Goal: Transaction & Acquisition: Download file/media

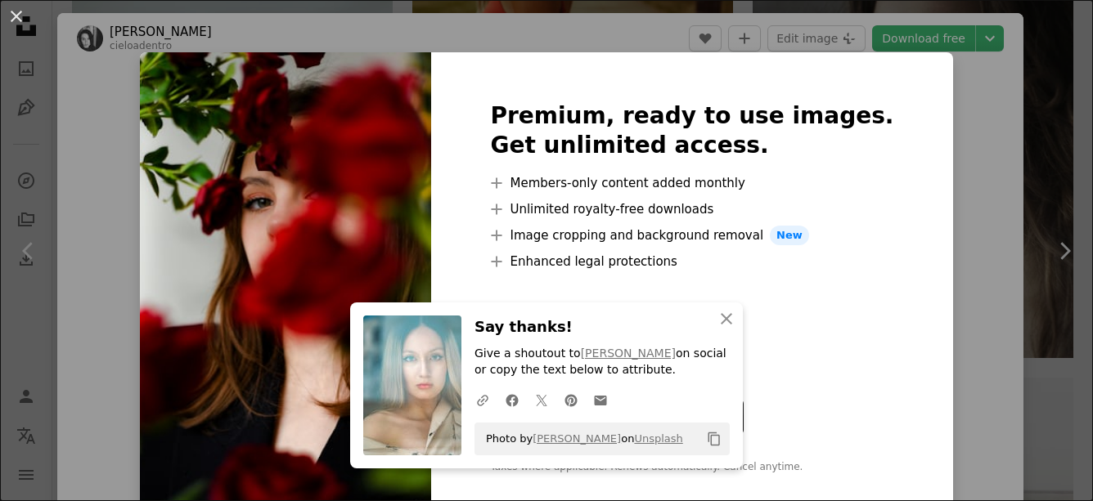
scroll to position [7523, 0]
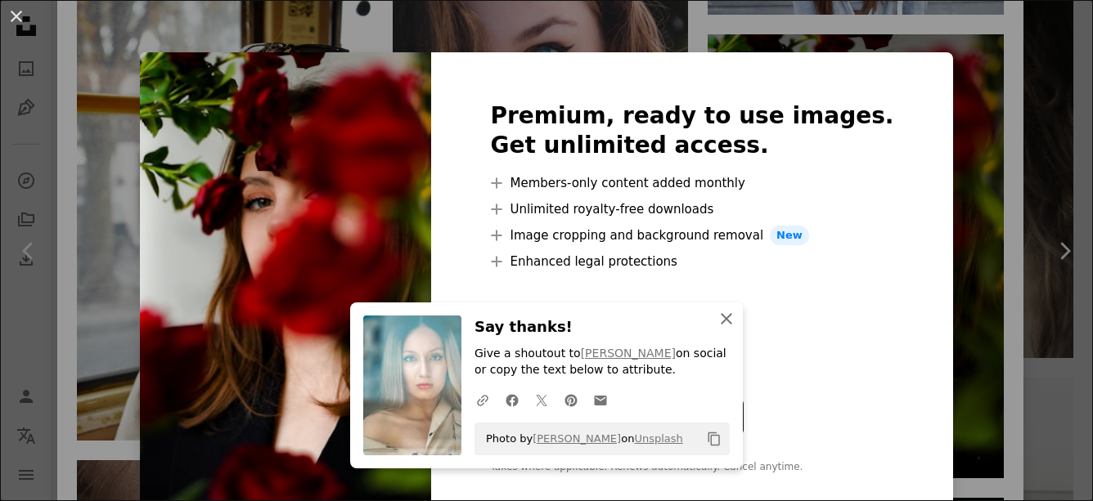
click at [720, 323] on icon "An X shape" at bounding box center [726, 319] width 20 height 20
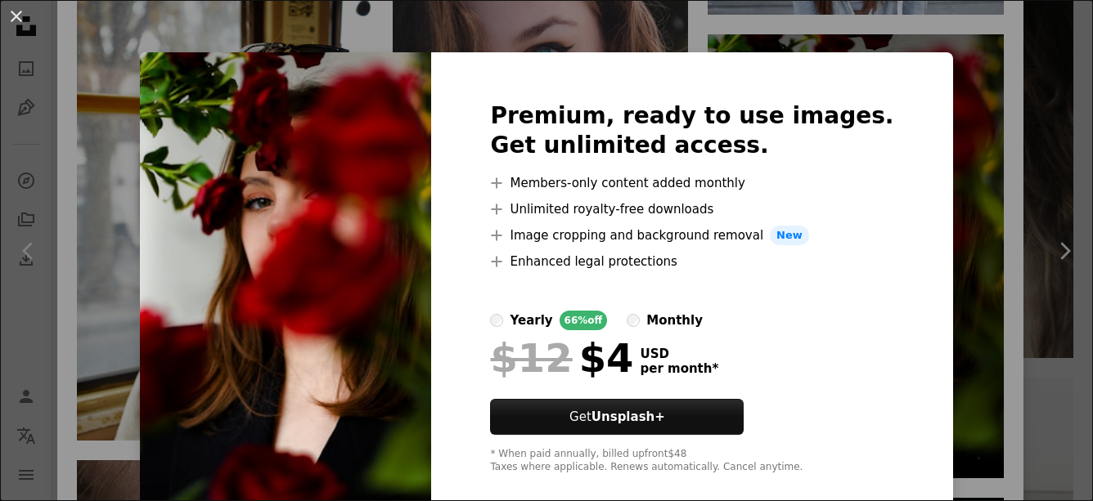
click at [415, 282] on img at bounding box center [285, 287] width 291 height 471
click at [379, 254] on img at bounding box center [285, 287] width 291 height 471
click at [21, 20] on button "An X shape" at bounding box center [17, 17] width 20 height 20
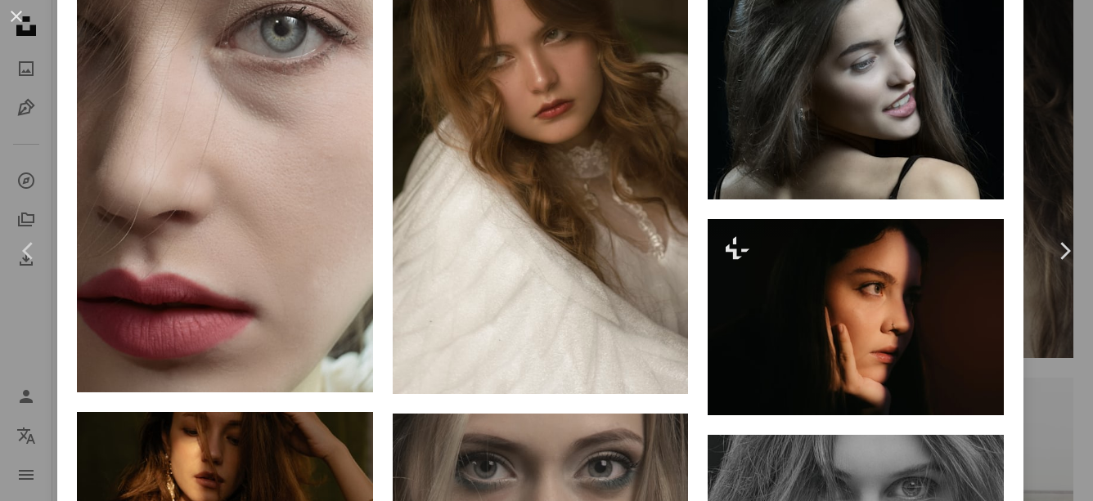
scroll to position [8041, 0]
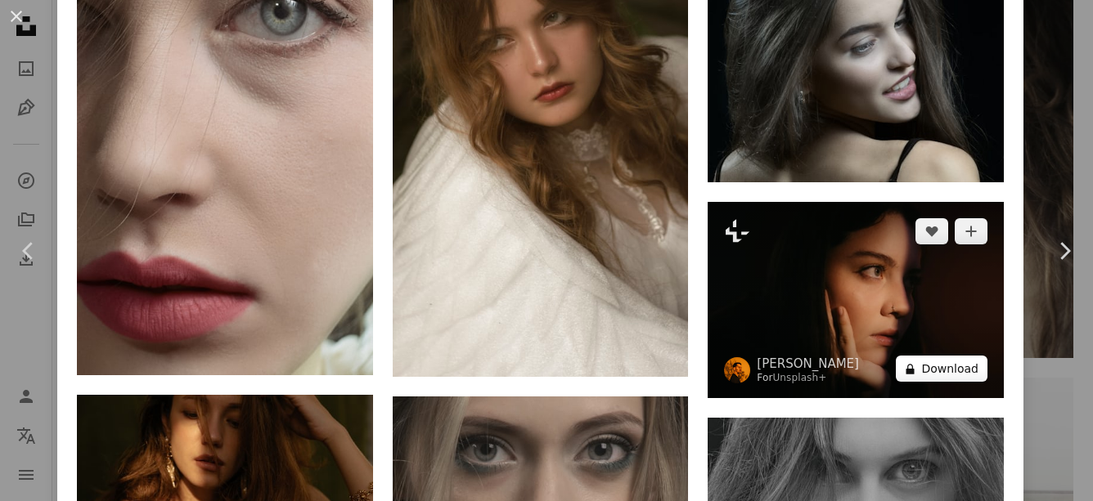
click at [933, 356] on button "A lock Download" at bounding box center [941, 369] width 92 height 26
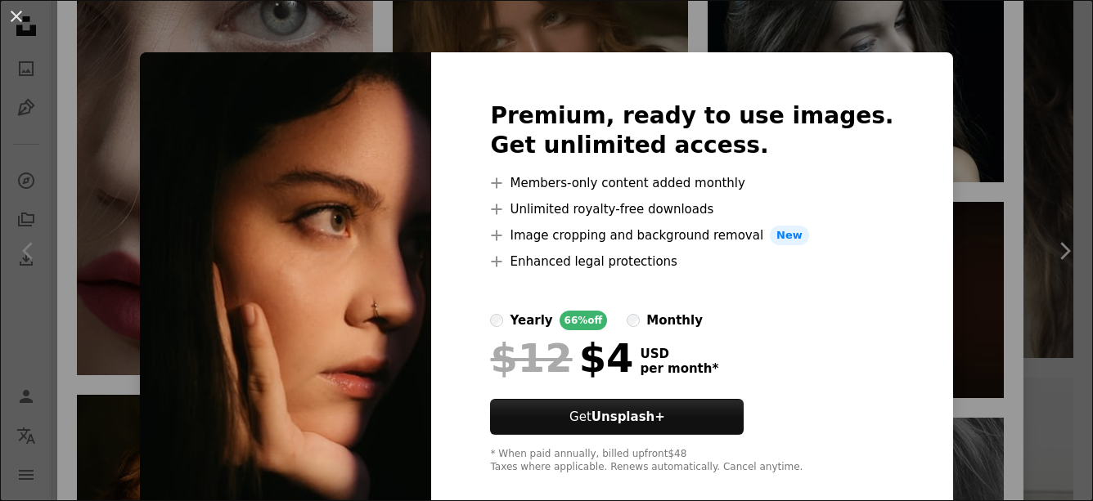
click at [356, 322] on img at bounding box center [285, 287] width 291 height 471
